Goal: Task Accomplishment & Management: Complete application form

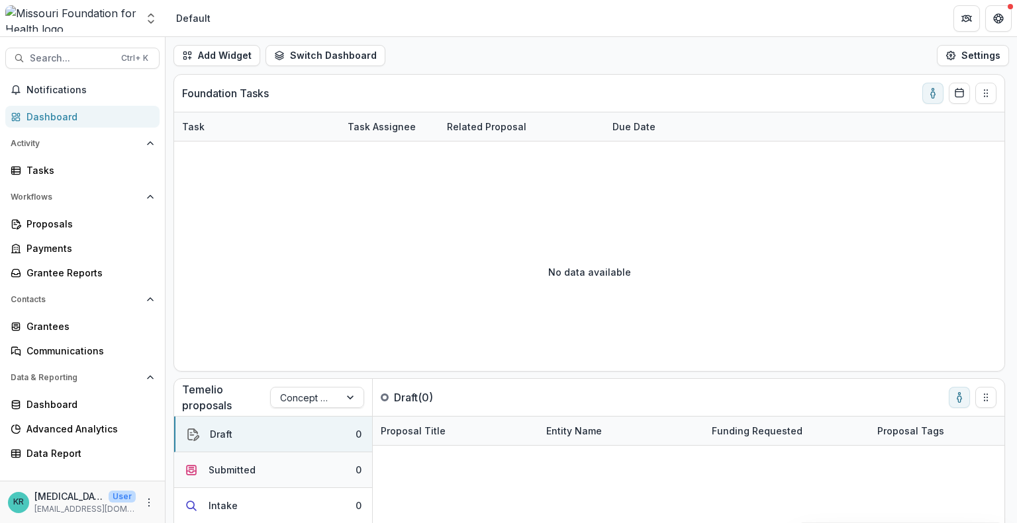
scroll to position [96, 0]
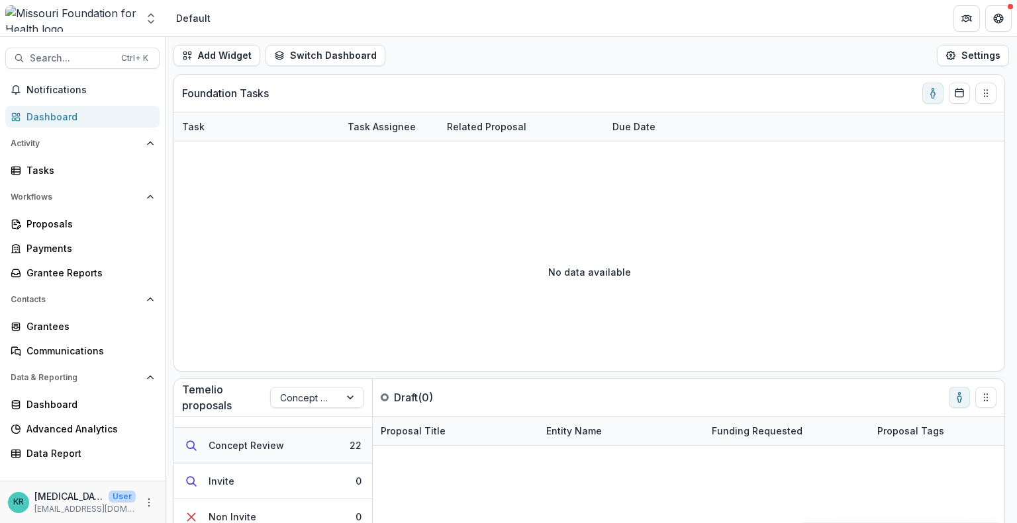
click at [291, 452] on button "Concept Review 22" at bounding box center [273, 446] width 198 height 36
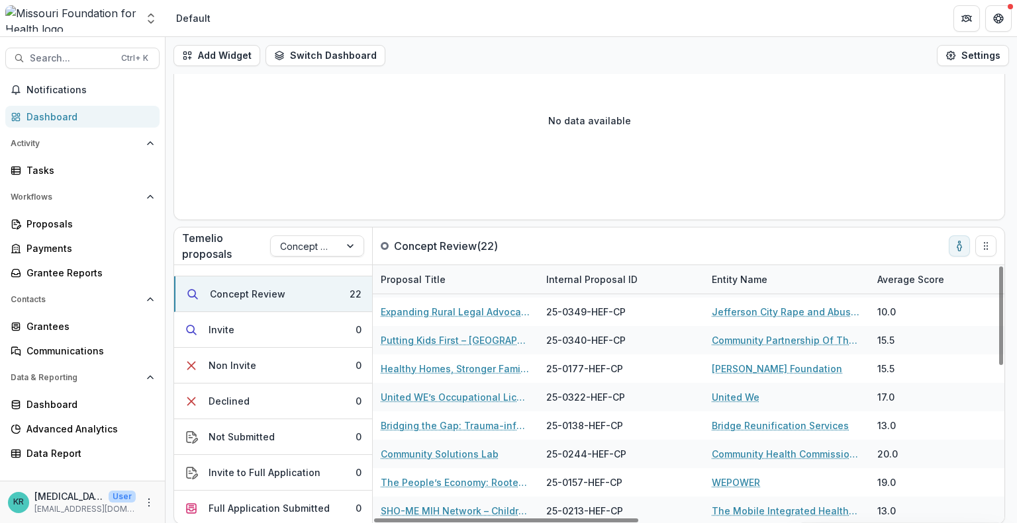
scroll to position [152, 0]
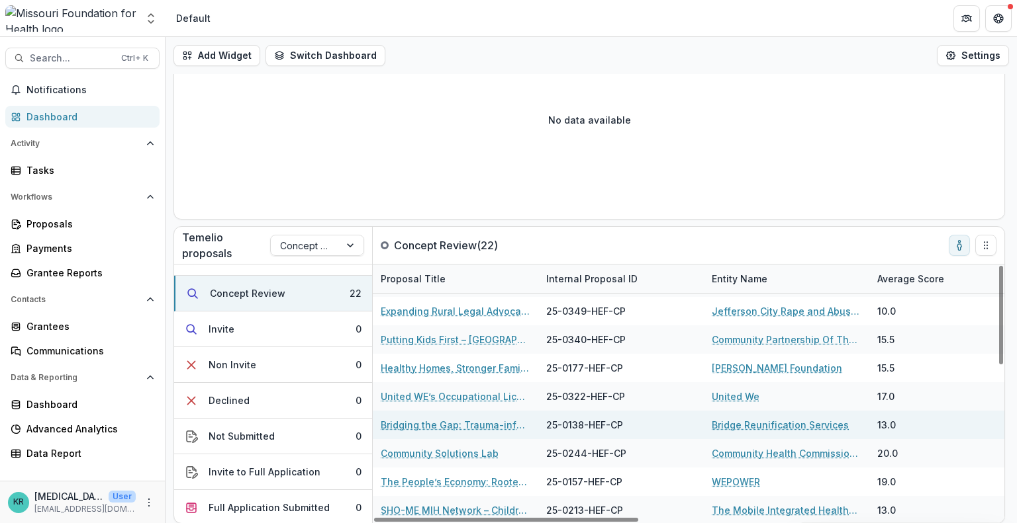
click at [500, 427] on link "Bridging the Gap: Trauma-informed Reunification Services for Families Affected …" at bounding box center [456, 425] width 150 height 14
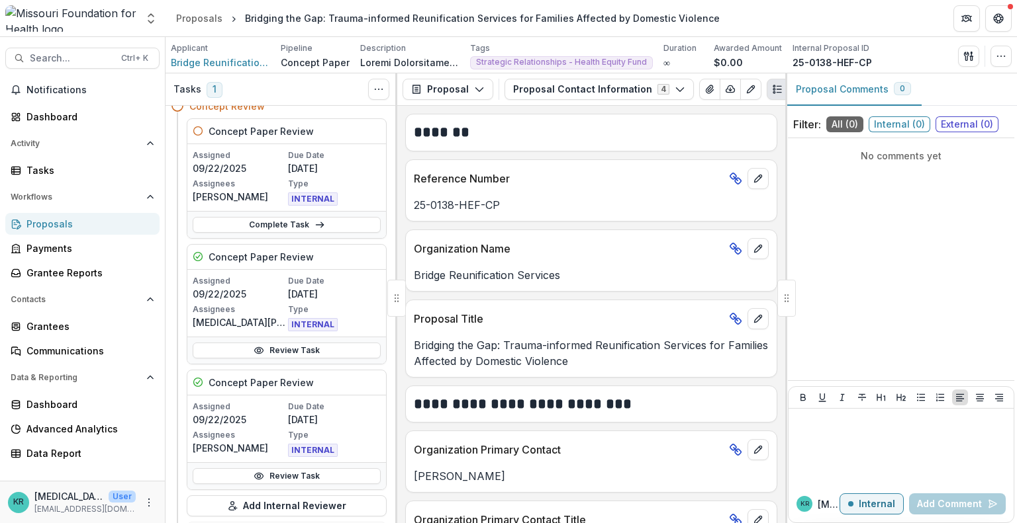
scroll to position [126, 0]
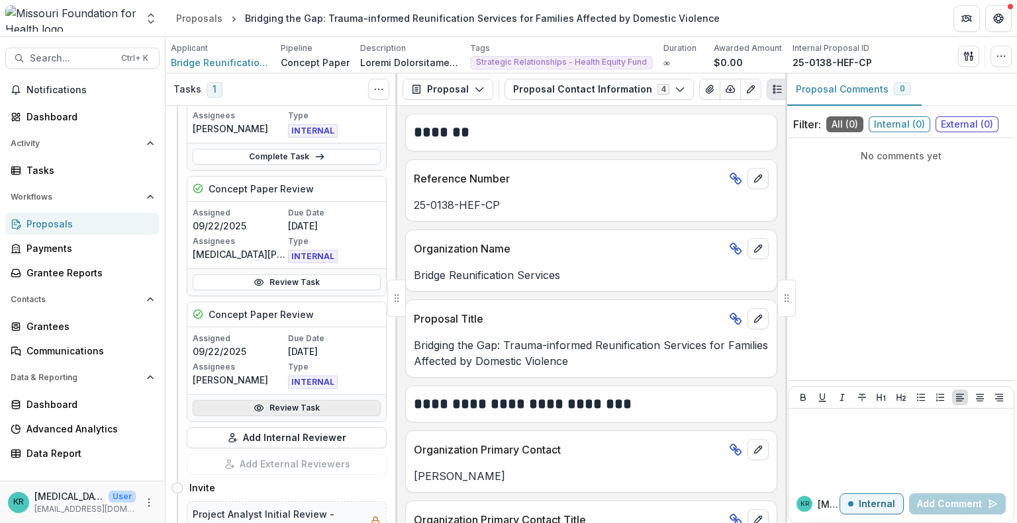
click at [289, 400] on link "Review Task" at bounding box center [287, 408] width 188 height 16
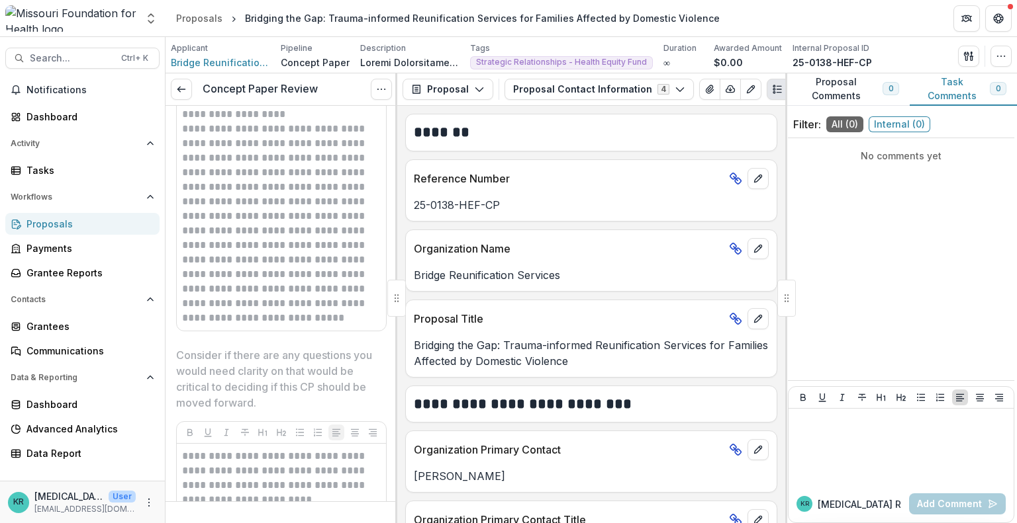
scroll to position [2864, 0]
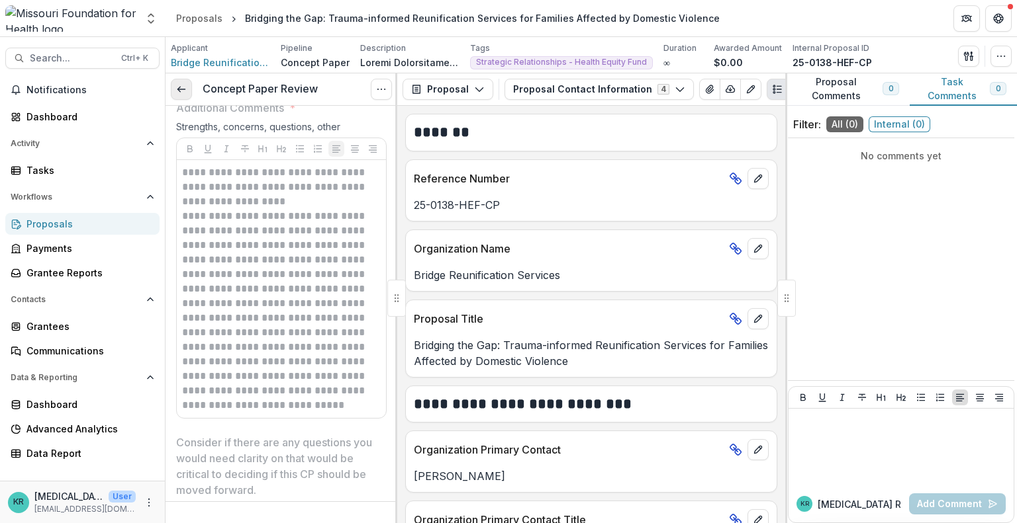
click at [185, 92] on icon at bounding box center [181, 89] width 11 height 11
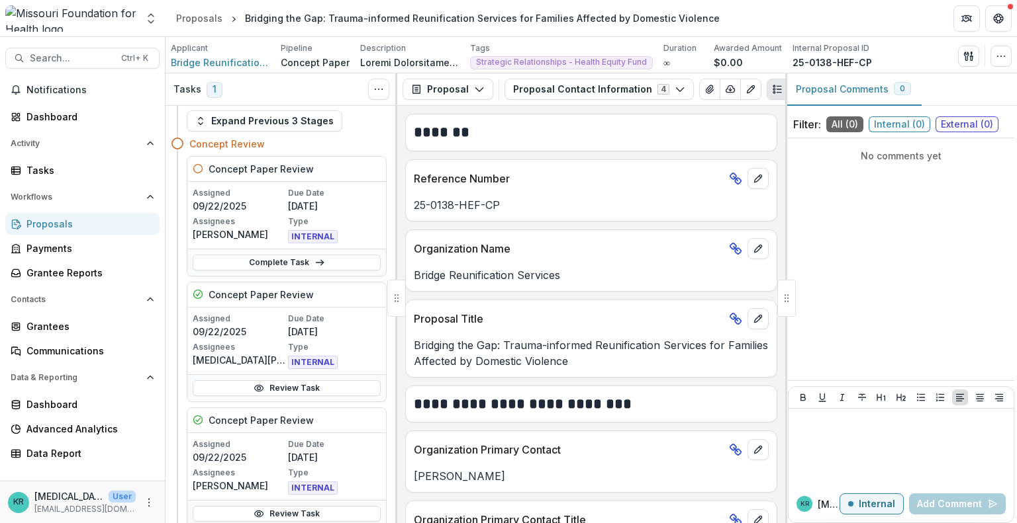
scroll to position [21, 0]
click at [255, 385] on icon at bounding box center [258, 388] width 11 height 11
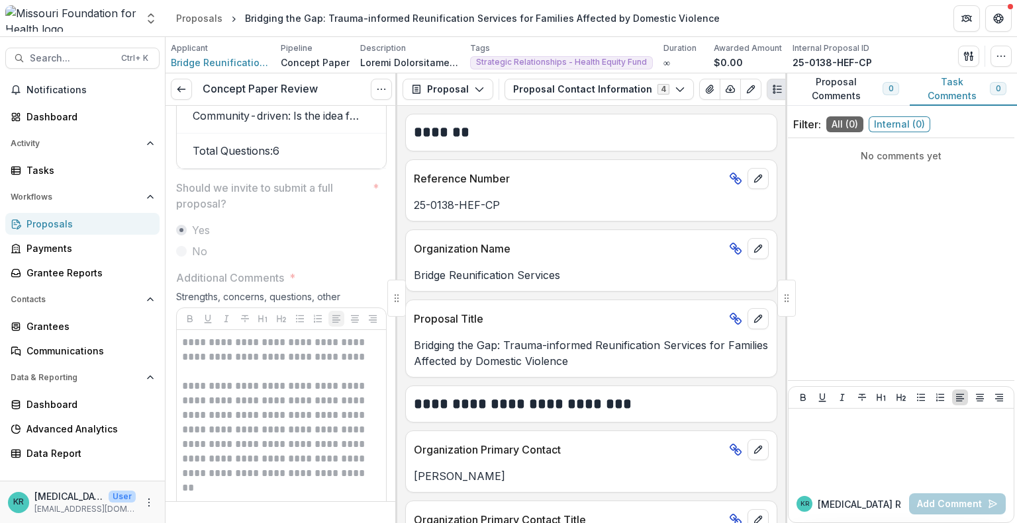
scroll to position [2695, 0]
click at [384, 88] on icon "Options" at bounding box center [381, 89] width 11 height 11
click at [357, 152] on button "Reopen Task" at bounding box center [318, 147] width 142 height 22
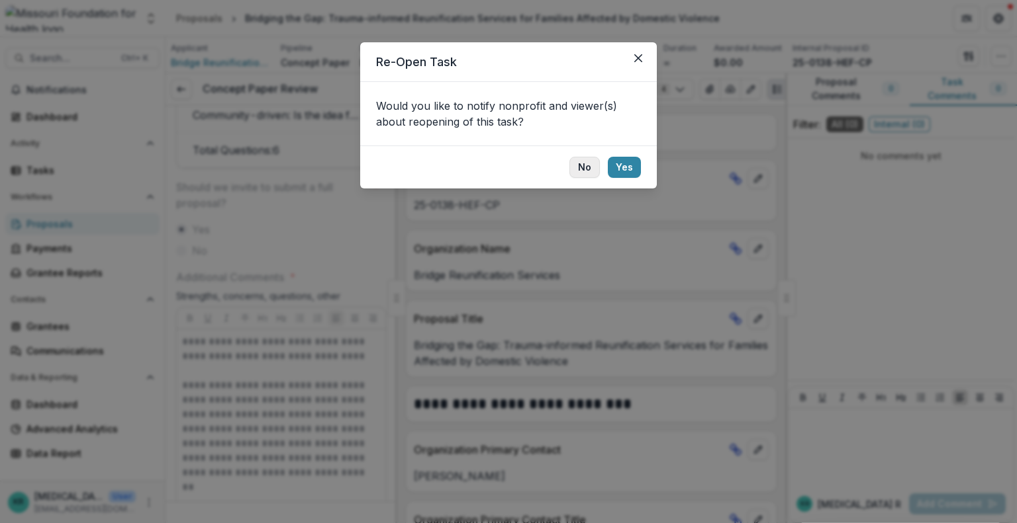
click at [588, 168] on button "No" at bounding box center [584, 167] width 30 height 21
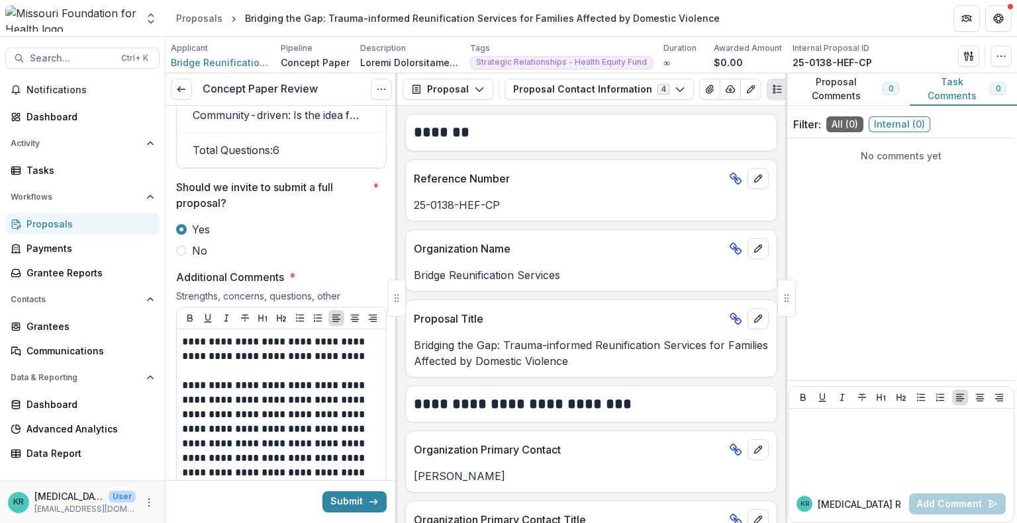
click at [205, 259] on span "No" at bounding box center [199, 251] width 15 height 16
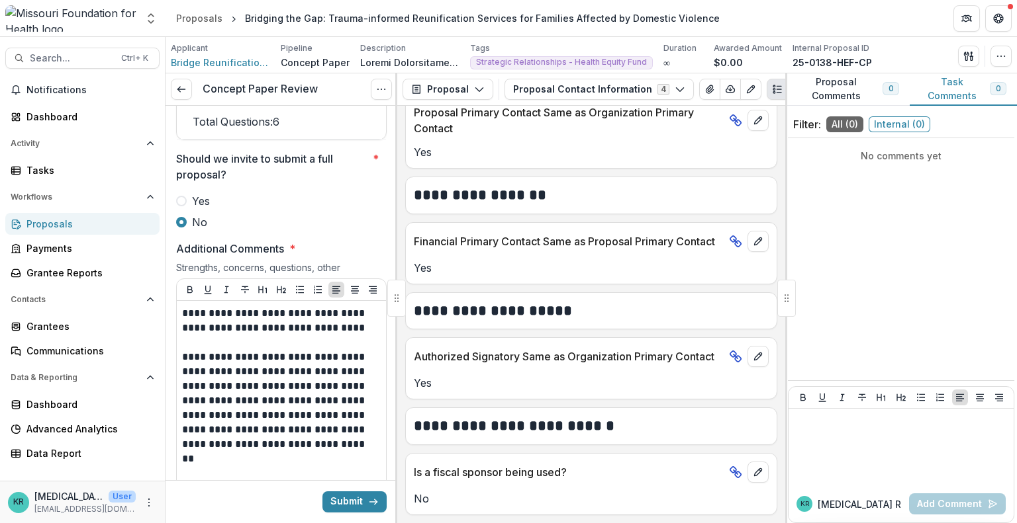
scroll to position [0, 0]
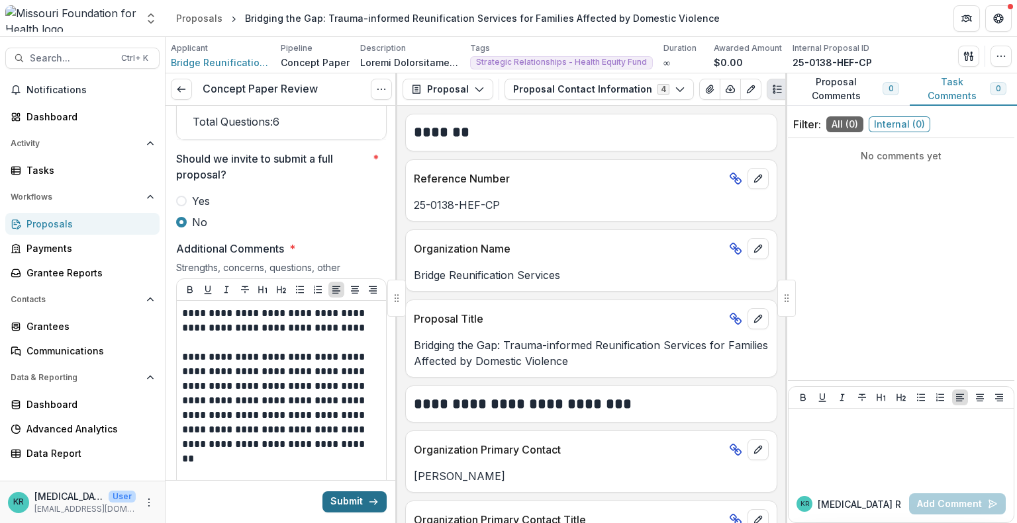
click at [340, 501] on button "Submit" at bounding box center [354, 502] width 64 height 21
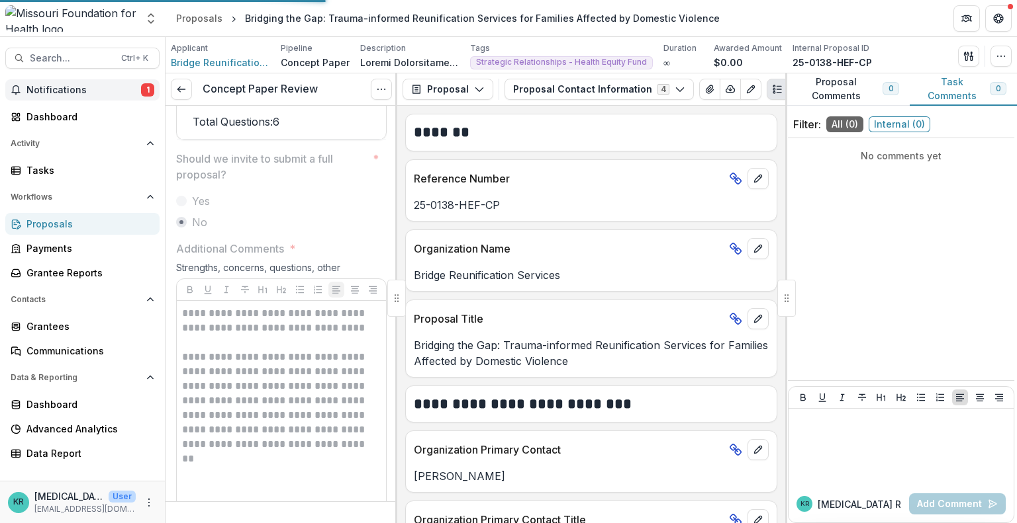
click at [144, 91] on span "1" at bounding box center [147, 89] width 13 height 13
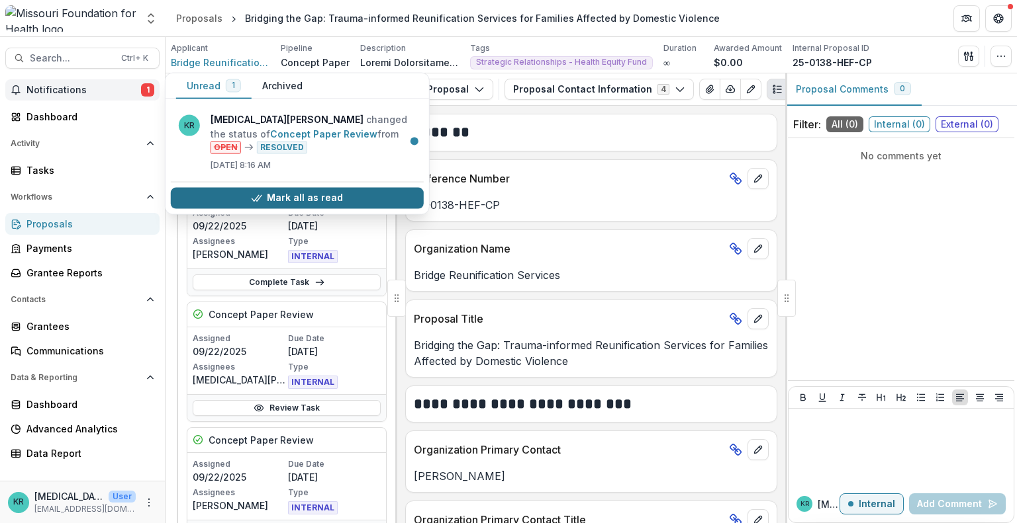
click at [233, 189] on button "Mark all as read" at bounding box center [297, 197] width 253 height 21
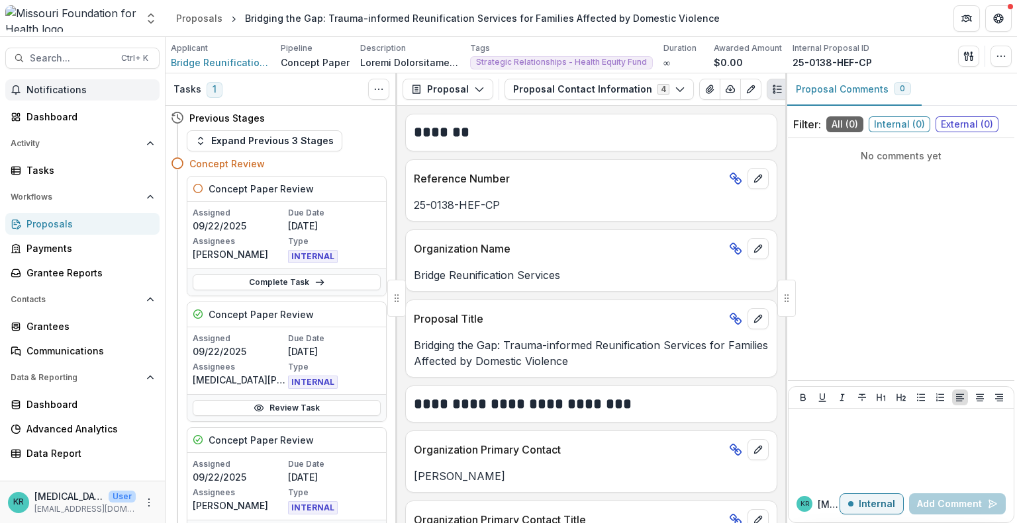
click at [86, 230] on div "Proposals" at bounding box center [87, 224] width 122 height 14
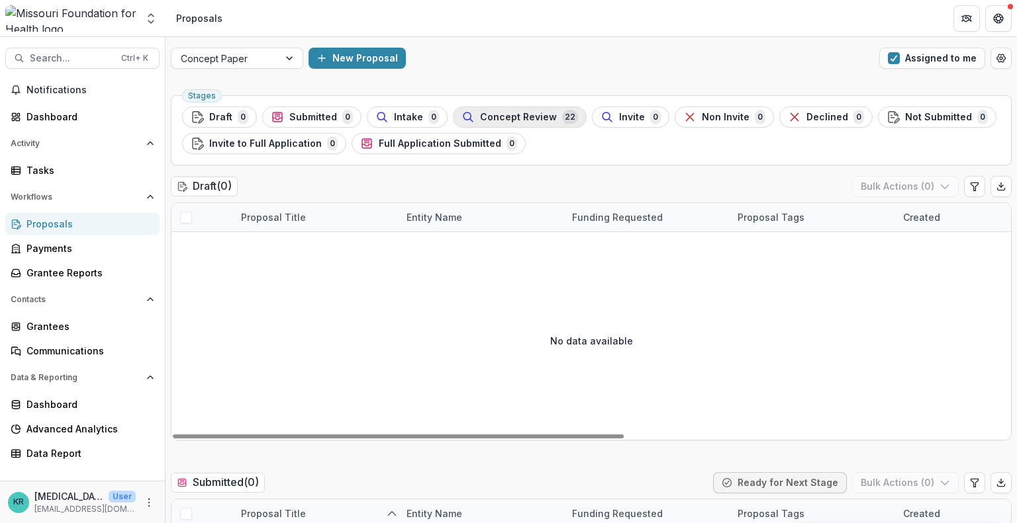
click at [546, 112] on span "Concept Review" at bounding box center [518, 117] width 77 height 11
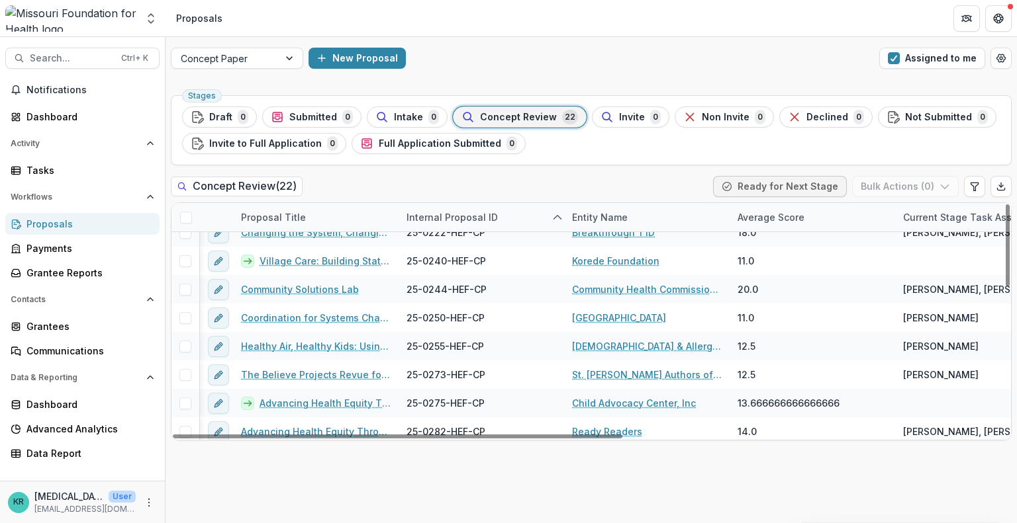
scroll to position [212, 0]
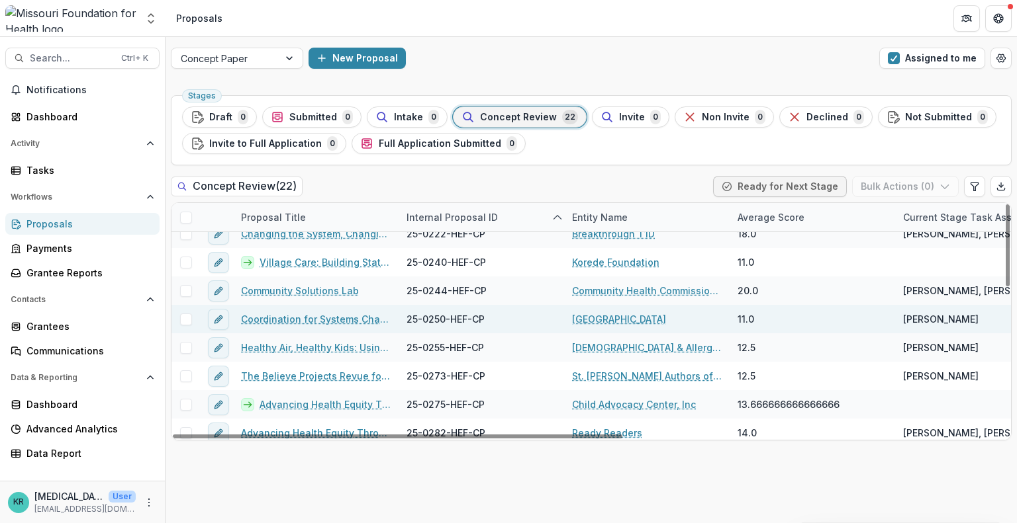
click at [295, 326] on div "Coordination for Systems Change: Building a Chronic Disease and Injury Coalition" at bounding box center [315, 319] width 165 height 28
click at [293, 324] on link "Coordination for Systems Change: Building a Chronic Disease and Injury Coalition" at bounding box center [316, 319] width 150 height 14
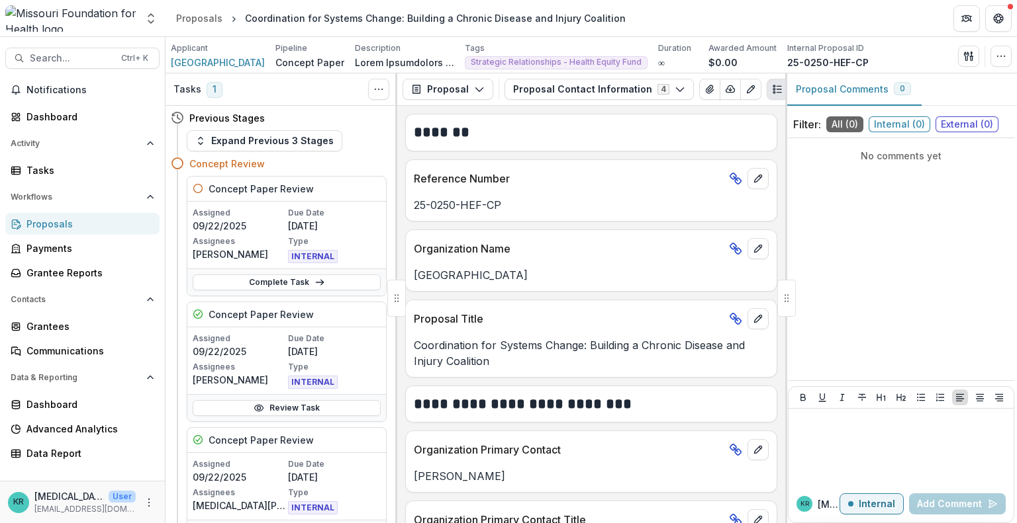
scroll to position [156, 0]
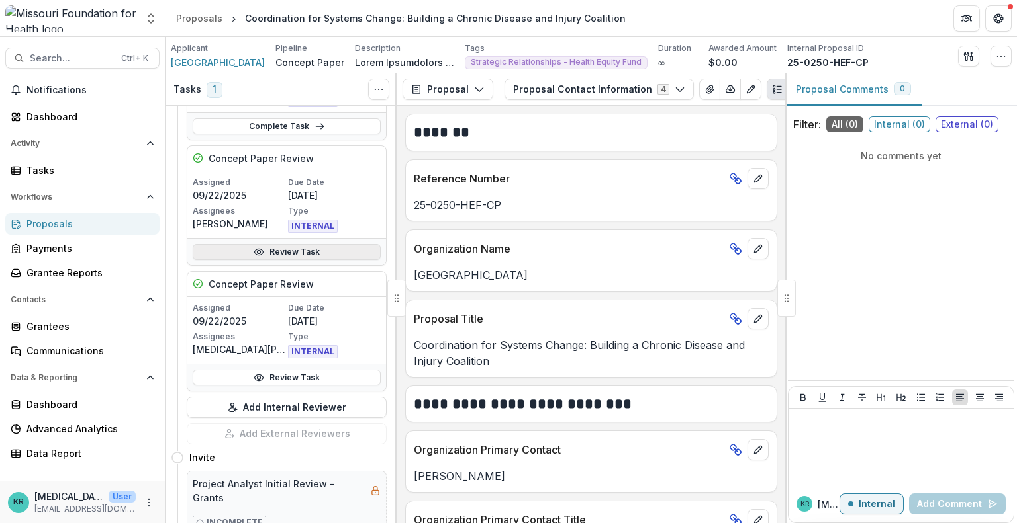
click at [304, 252] on link "Review Task" at bounding box center [287, 252] width 188 height 16
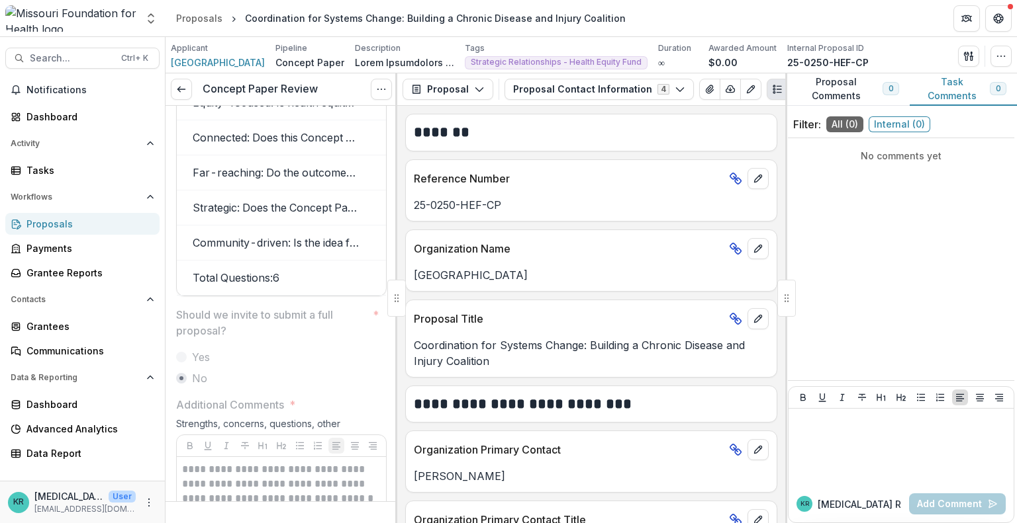
scroll to position [0, 193]
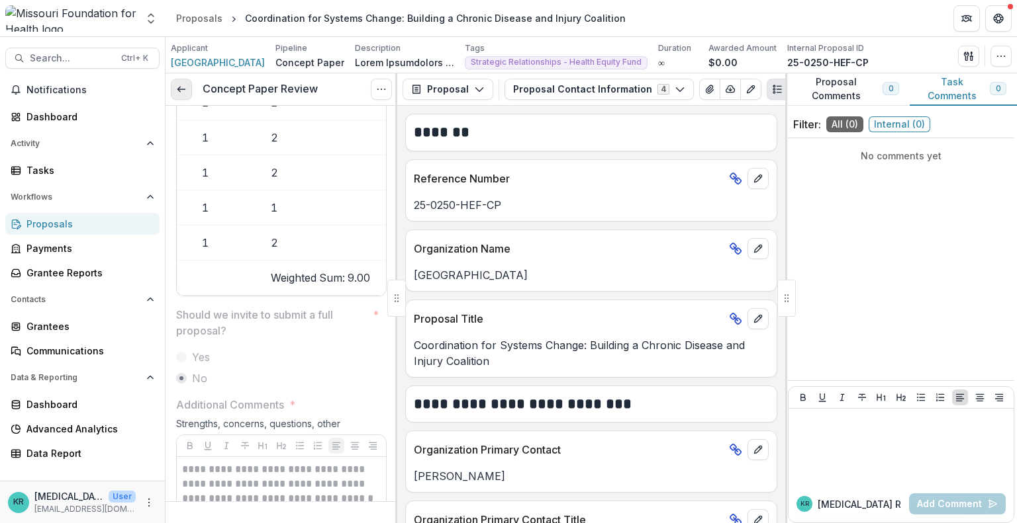
click at [180, 89] on line at bounding box center [180, 89] width 7 height 0
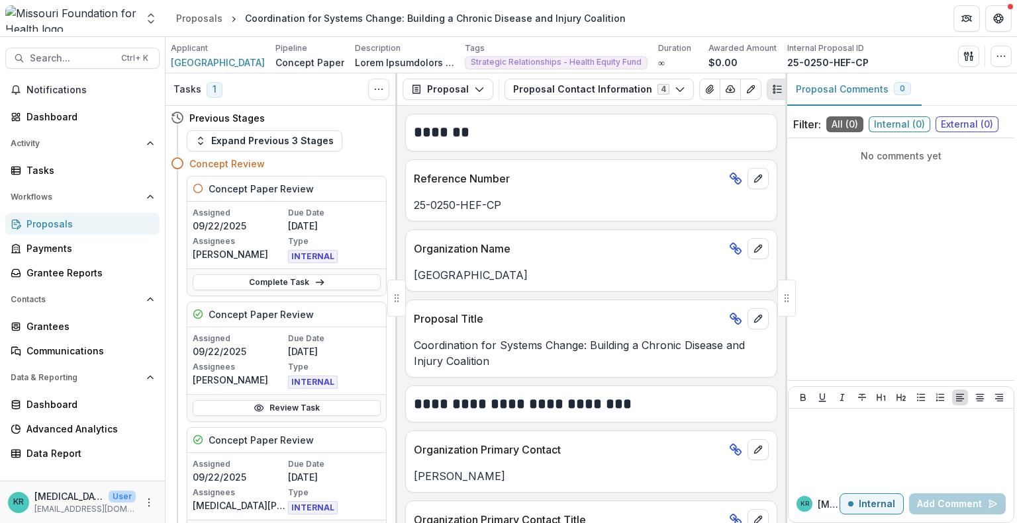
scroll to position [75, 0]
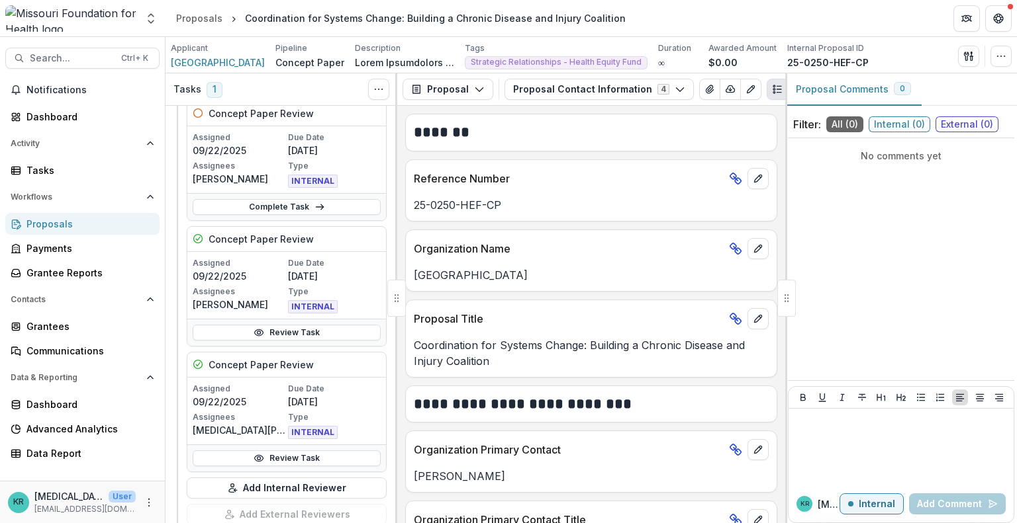
click at [68, 226] on div "Proposals" at bounding box center [87, 224] width 122 height 14
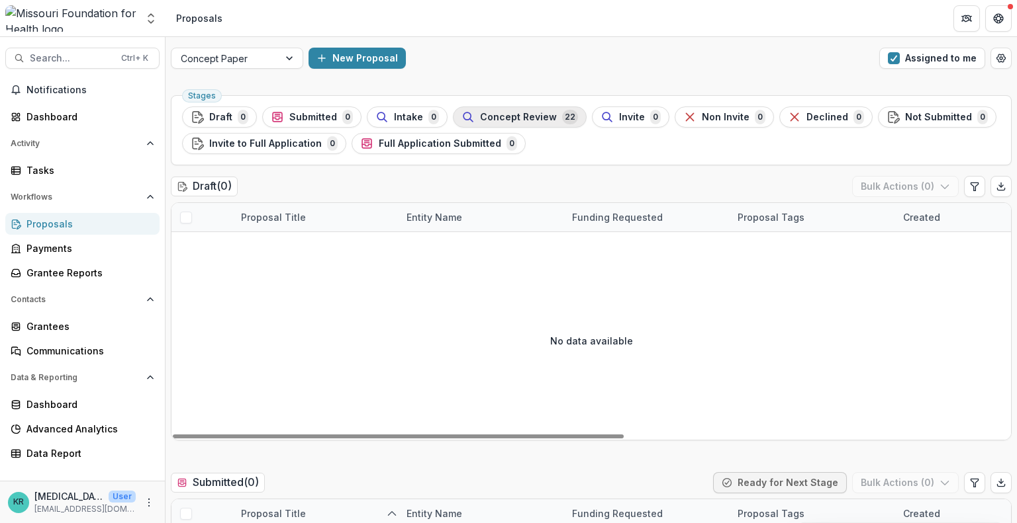
click at [527, 118] on span "Concept Review" at bounding box center [518, 117] width 77 height 11
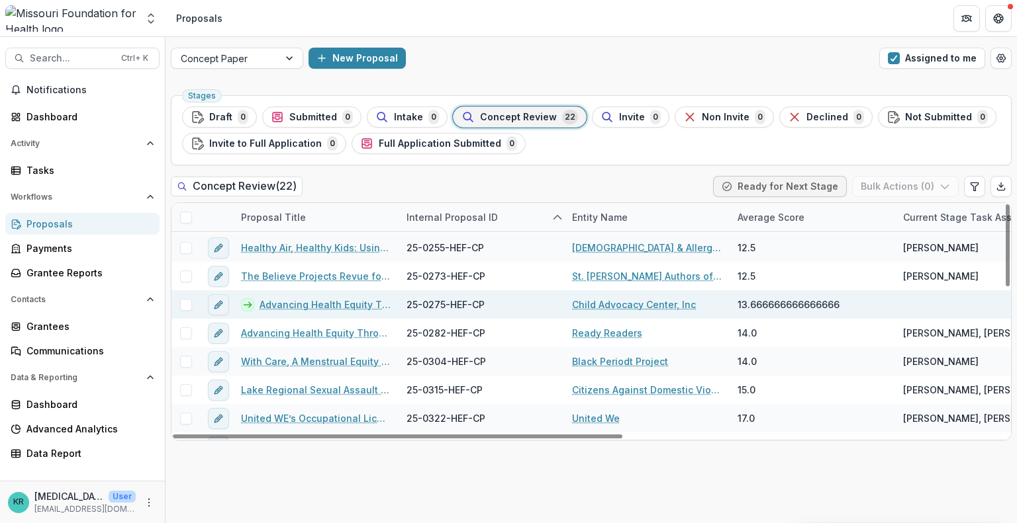
scroll to position [311, 0]
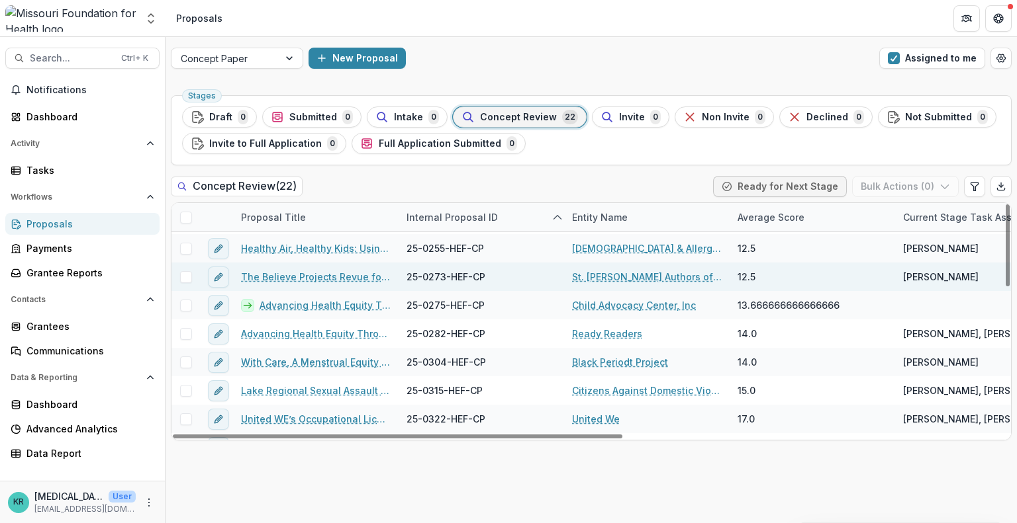
click at [320, 276] on link "The Believe Projects Revue for Preschools" at bounding box center [316, 277] width 150 height 14
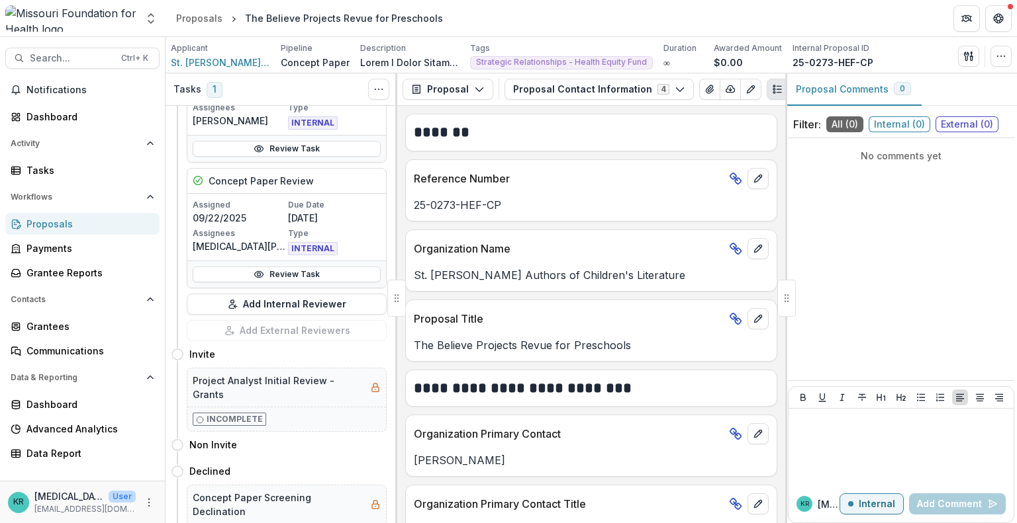
scroll to position [262, 0]
